Goal: Task Accomplishment & Management: Manage account settings

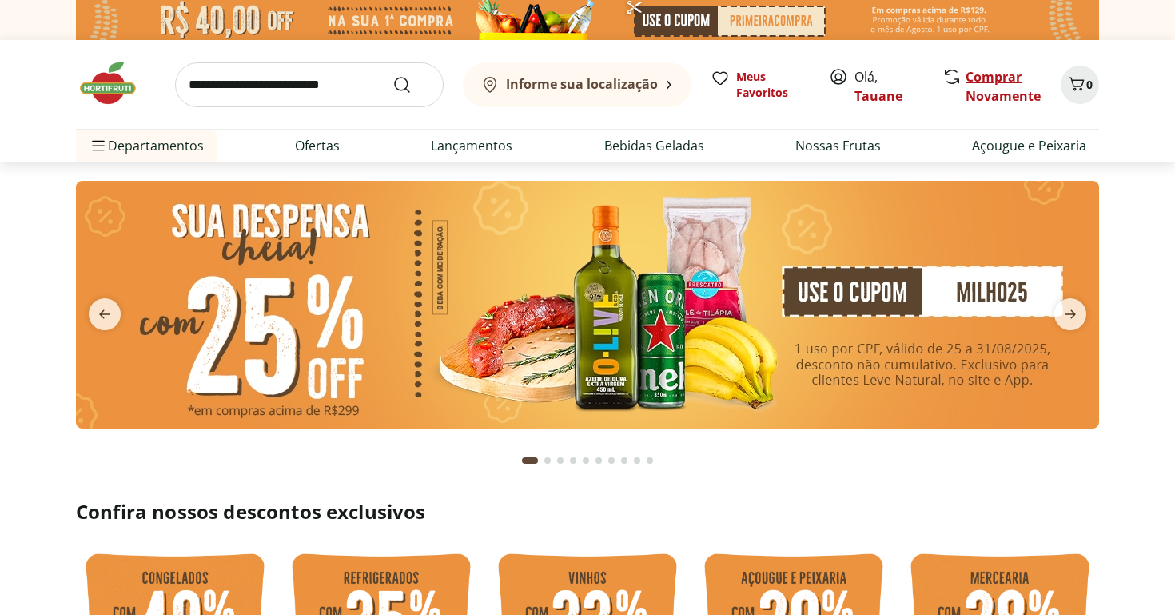
click at [1013, 77] on link "Comprar Novamente" at bounding box center [1003, 86] width 75 height 37
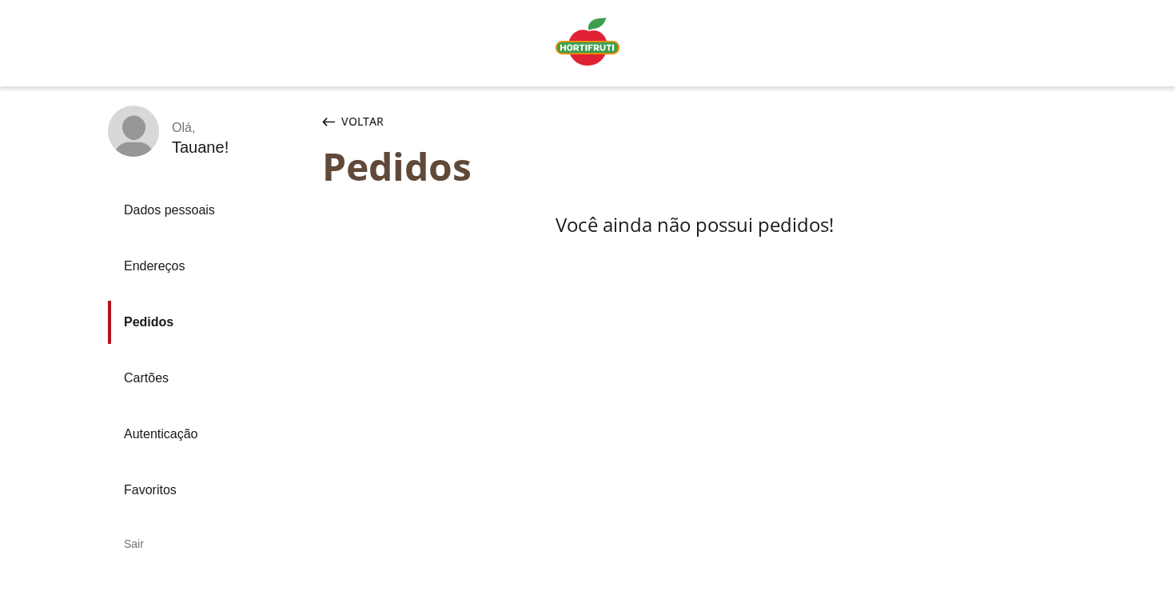
click at [156, 388] on link "Cartões" at bounding box center [208, 377] width 201 height 43
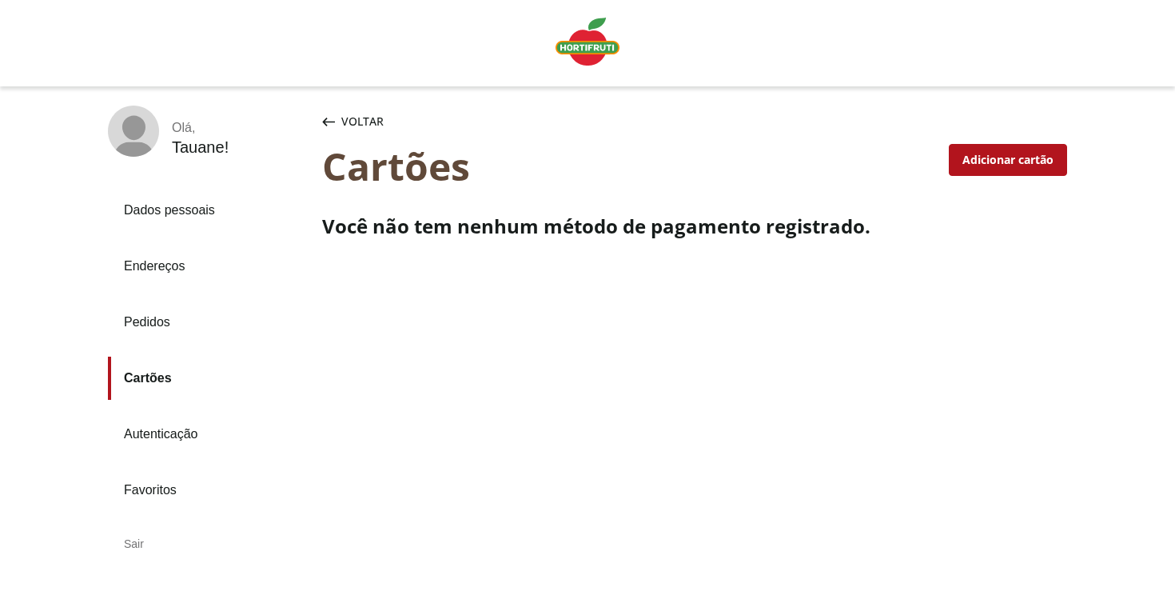
click at [166, 426] on link "Autenticação" at bounding box center [208, 433] width 201 height 43
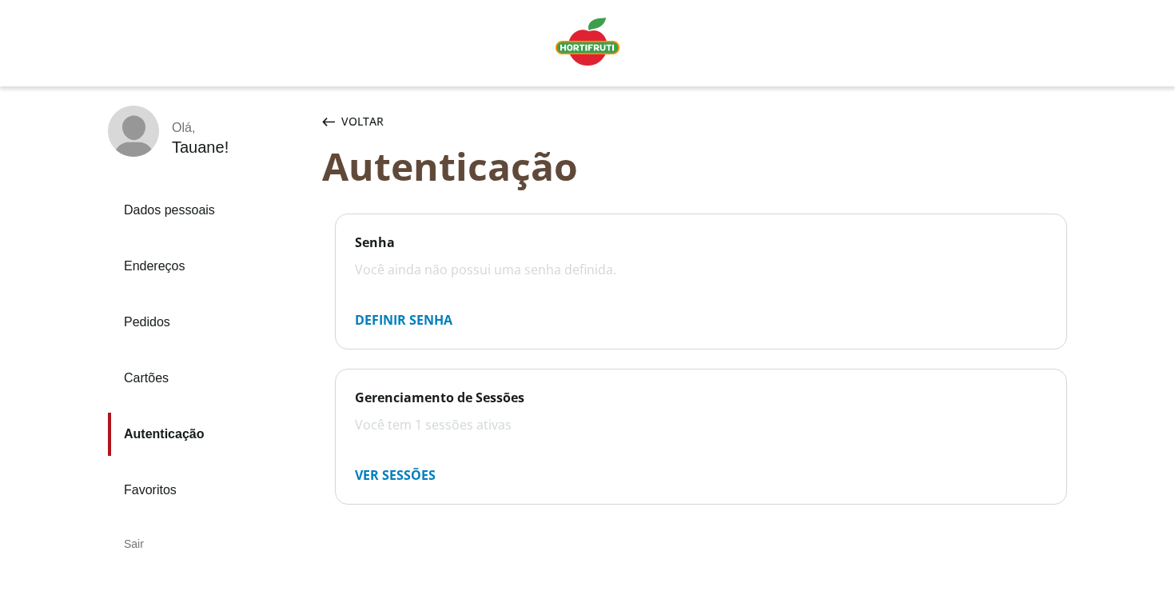
click at [204, 189] on link "Dados pessoais" at bounding box center [208, 210] width 201 height 43
